Goal: Task Accomplishment & Management: Complete application form

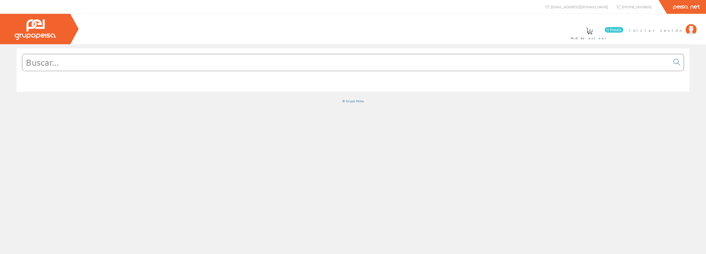
click at [670, 31] on span "Iniciar sesión" at bounding box center [657, 30] width 54 height 6
